Goal: Information Seeking & Learning: Check status

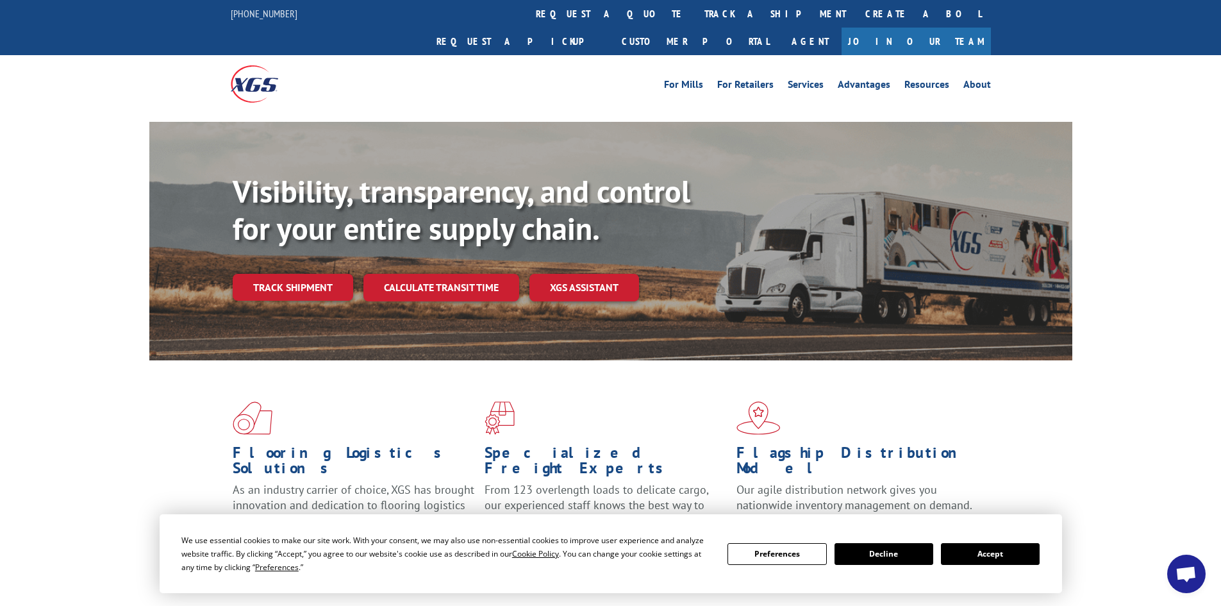
click at [1010, 550] on button "Accept" at bounding box center [990, 554] width 99 height 22
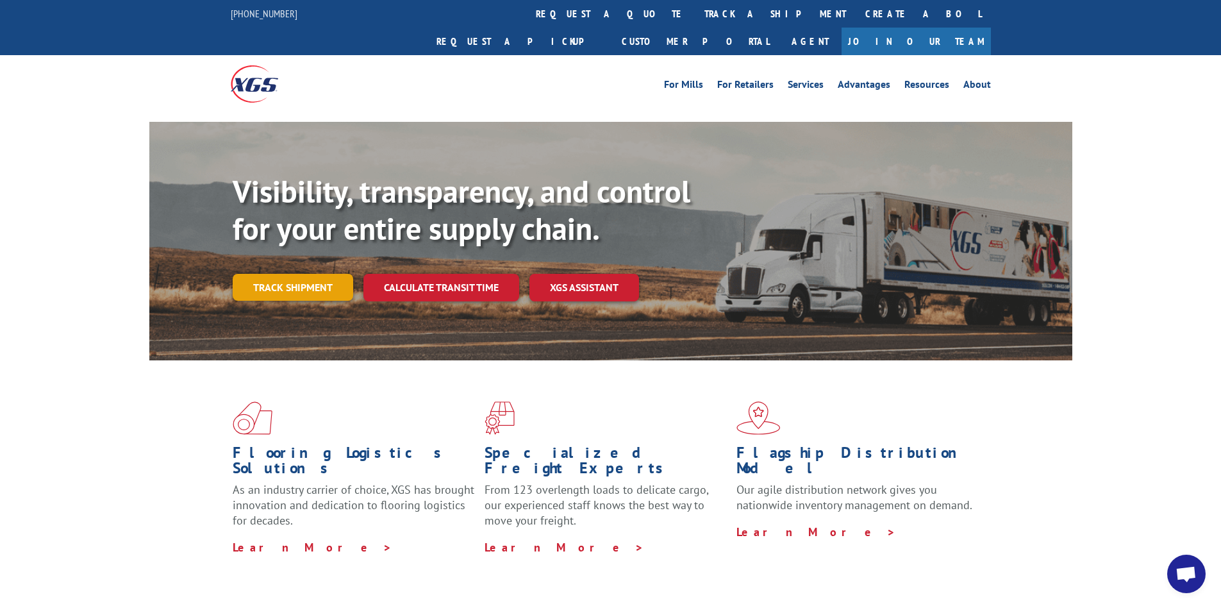
click at [307, 274] on link "Track shipment" at bounding box center [293, 287] width 120 height 27
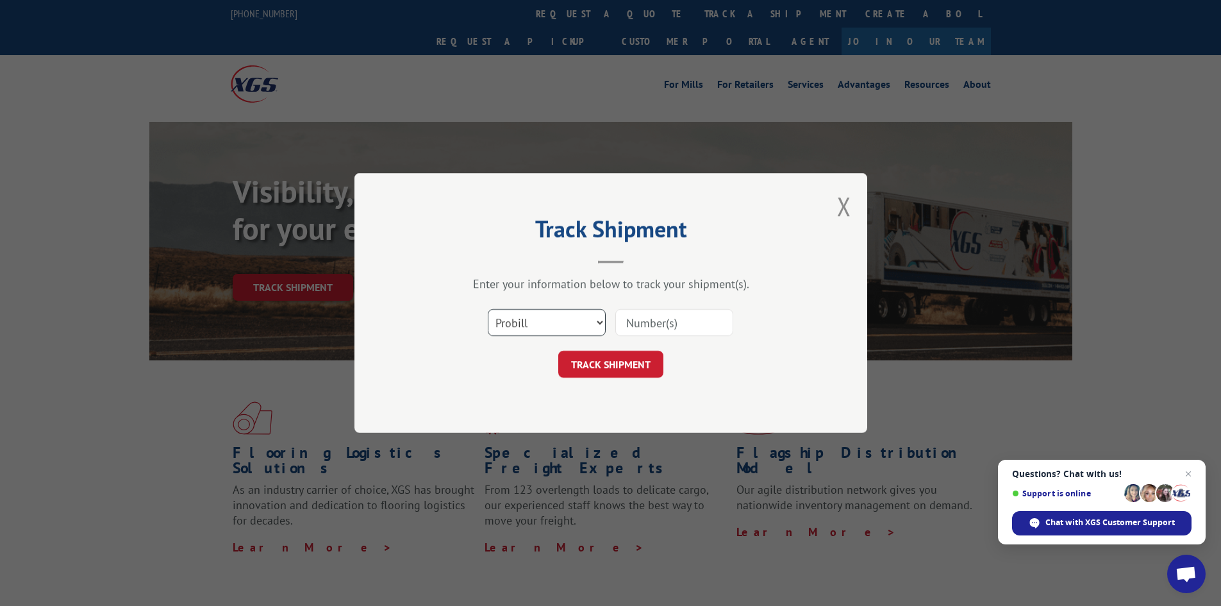
click at [558, 310] on select "Select category... Probill BOL PO" at bounding box center [547, 322] width 118 height 27
select select "bol"
click at [488, 309] on select "Select category... Probill BOL PO" at bounding box center [547, 322] width 118 height 27
click at [657, 327] on input at bounding box center [674, 322] width 118 height 27
paste input "451819"
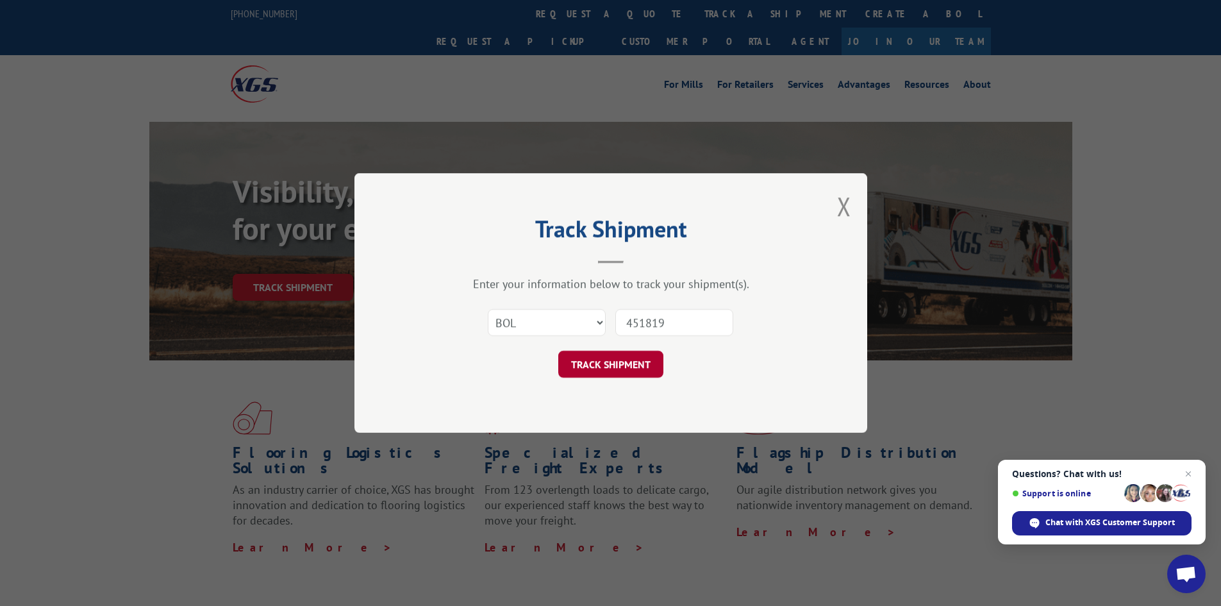
type input "451819"
click at [620, 363] on button "TRACK SHIPMENT" at bounding box center [610, 364] width 105 height 27
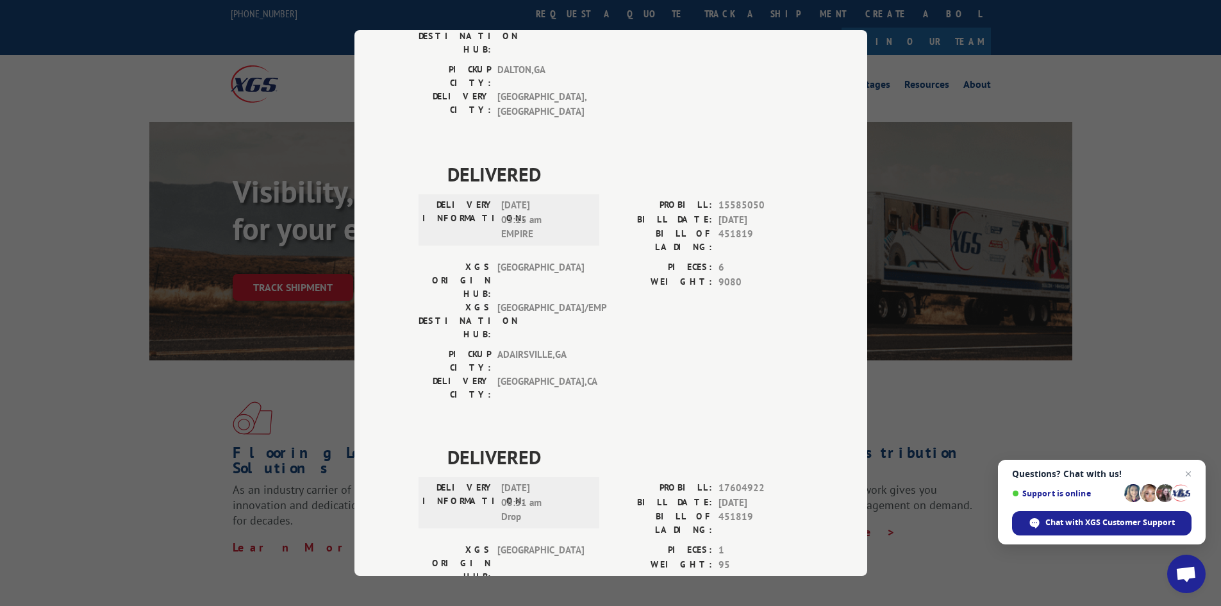
scroll to position [64, 0]
